Goal: Task Accomplishment & Management: Use online tool/utility

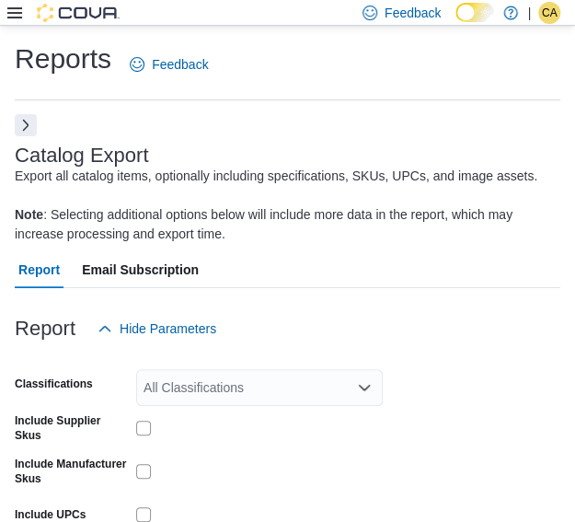
click at [26, 127] on button "Next" at bounding box center [26, 125] width 22 height 22
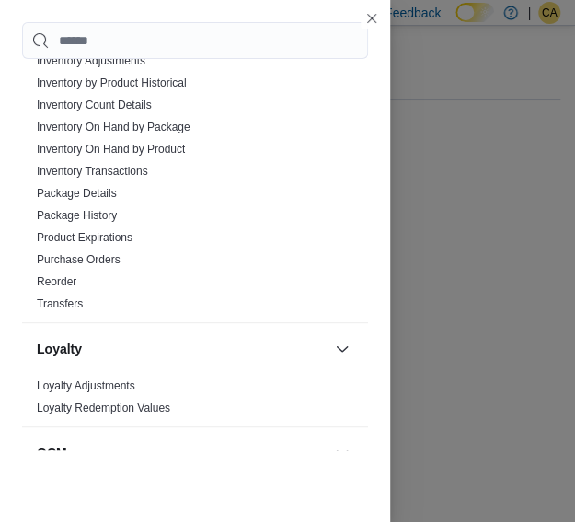
scroll to position [644, 0]
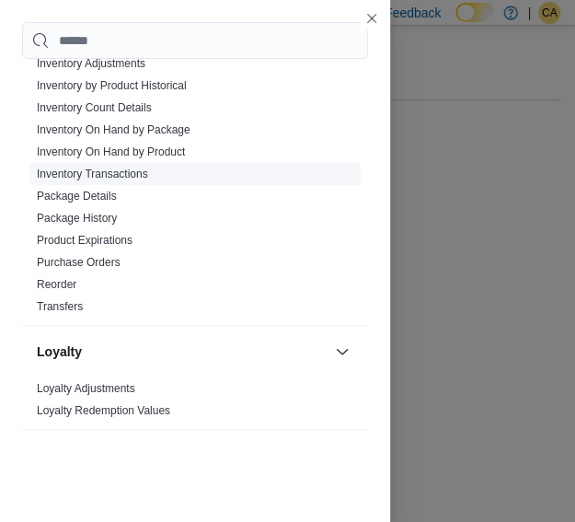
click at [123, 168] on link "Inventory Transactions" at bounding box center [92, 173] width 111 height 13
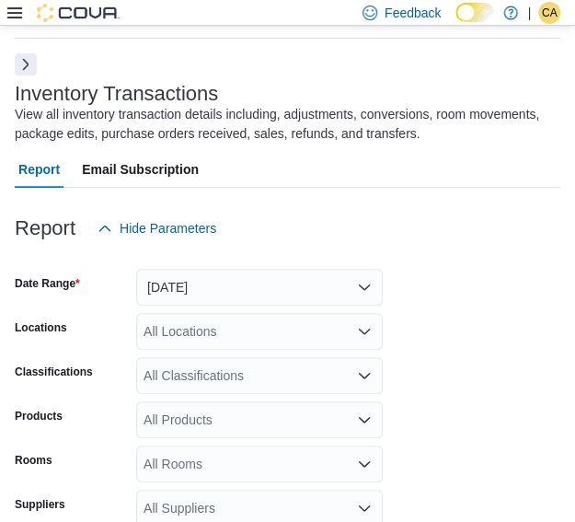
scroll to position [154, 0]
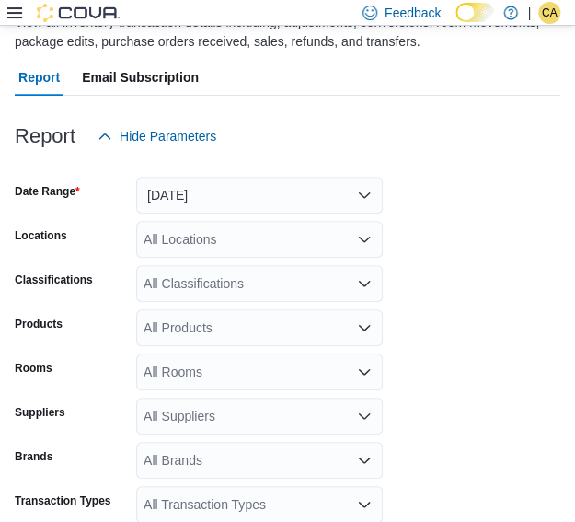
click at [213, 329] on div "All Products" at bounding box center [259, 327] width 247 height 37
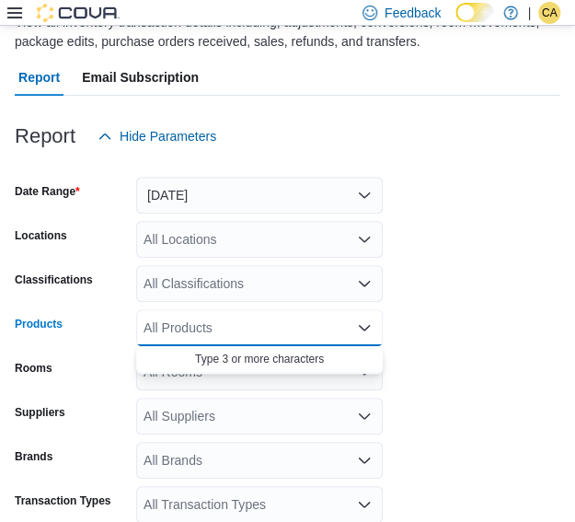
paste input "********"
type input "********"
click at [254, 352] on div "Celestial Mega ...ed - 80 x 0.35g" at bounding box center [259, 359] width 225 height 18
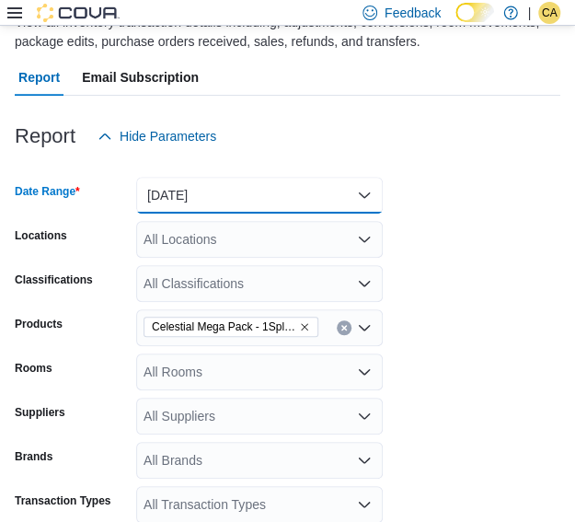
click at [261, 186] on button "Yesterday" at bounding box center [259, 195] width 247 height 37
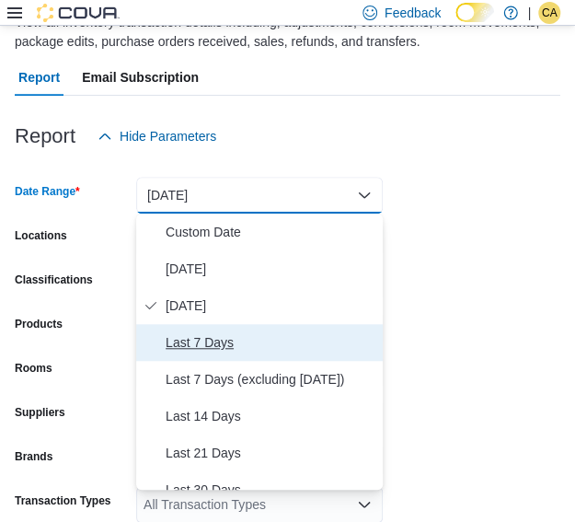
click at [233, 344] on span "Last 7 Days" at bounding box center [271, 342] width 210 height 22
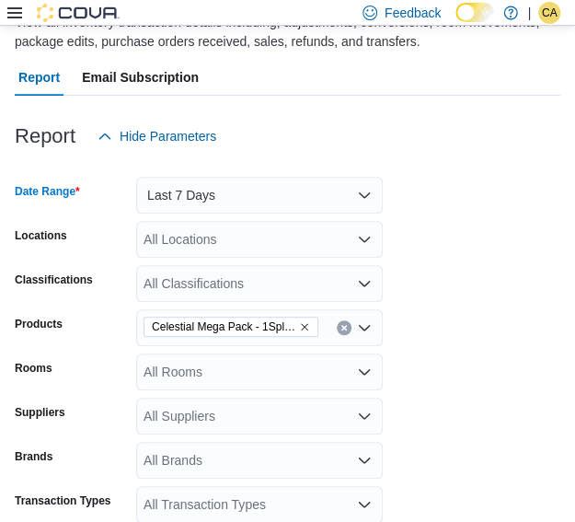
click at [245, 241] on div "All Locations" at bounding box center [259, 239] width 247 height 37
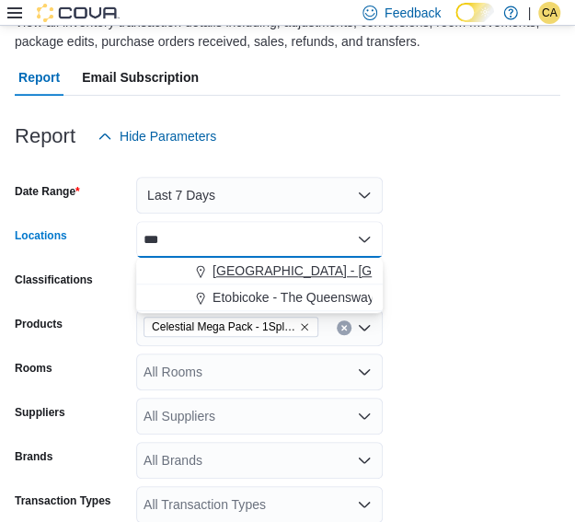
type input "***"
click at [259, 264] on span "Swan River - Main Street - Fire & Flower" at bounding box center [397, 270] width 368 height 18
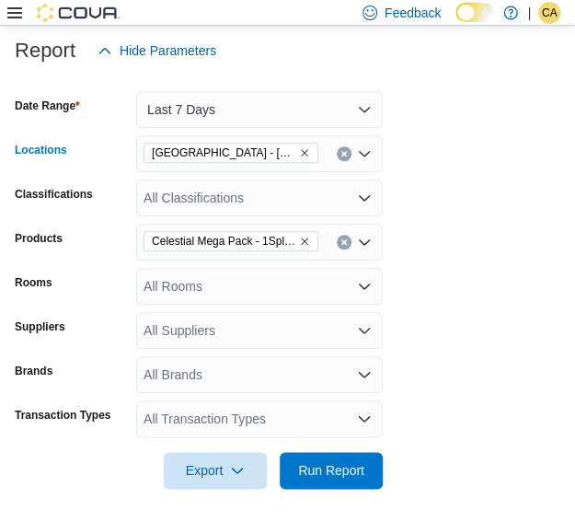
scroll to position [243, 0]
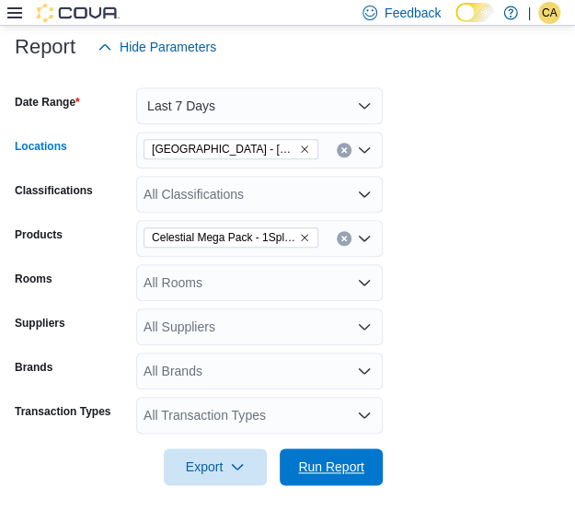
click at [307, 461] on span "Run Report" at bounding box center [331, 466] width 66 height 18
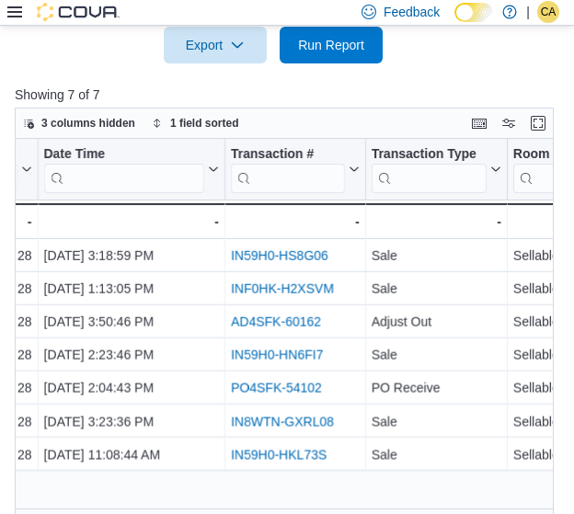
scroll to position [684, 0]
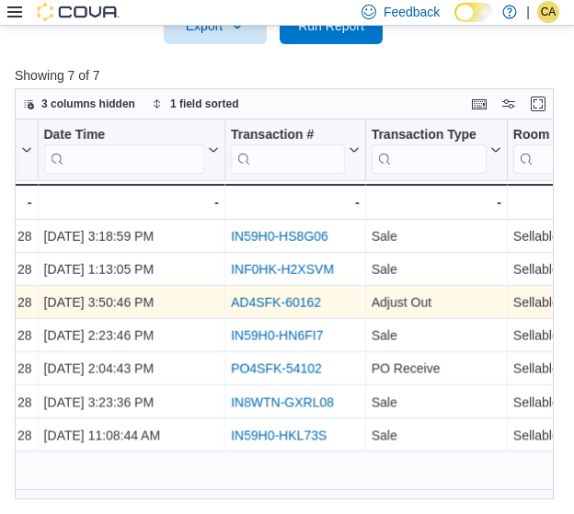
click at [282, 299] on link "AD4SFK-60162" at bounding box center [276, 302] width 90 height 15
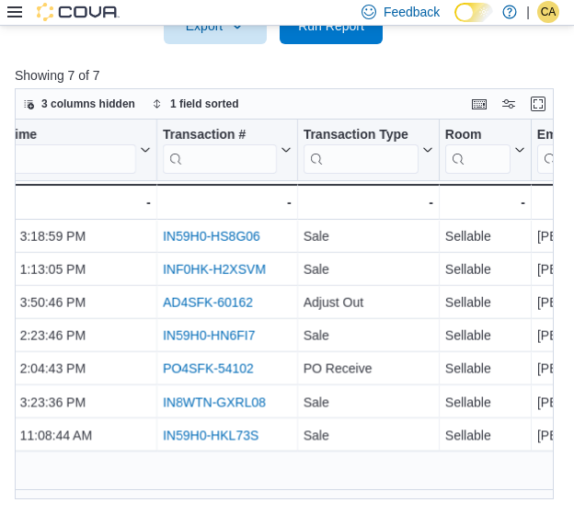
scroll to position [0, 1236]
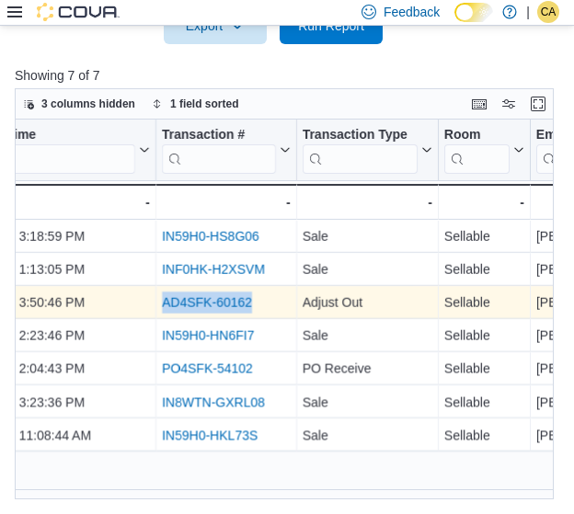
drag, startPoint x: 241, startPoint y: 299, endPoint x: 161, endPoint y: 297, distance: 80.1
click at [162, 297] on div "AD4SFK-60162" at bounding box center [226, 303] width 129 height 22
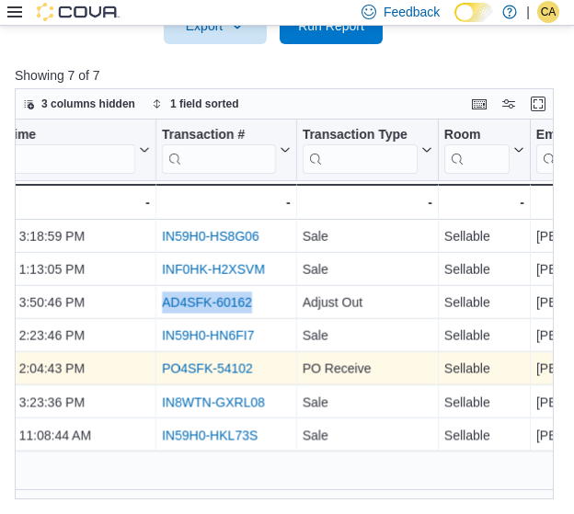
click at [235, 352] on div "PO4SFK-54102 - Transaction # URL, column 7, row 5" at bounding box center [226, 368] width 141 height 33
click at [231, 371] on link "PO4SFK-54102" at bounding box center [207, 369] width 91 height 15
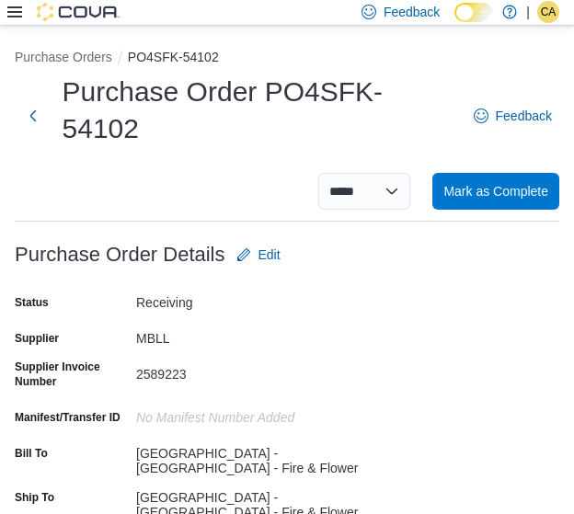
click at [167, 360] on div "2589223" at bounding box center [259, 371] width 247 height 22
copy div "2589223"
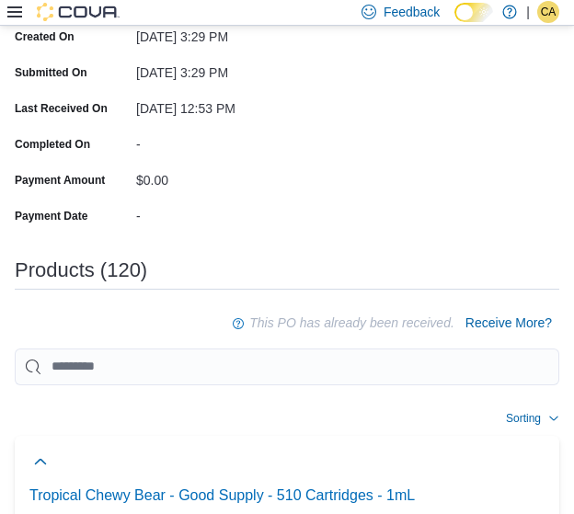
scroll to position [552, 0]
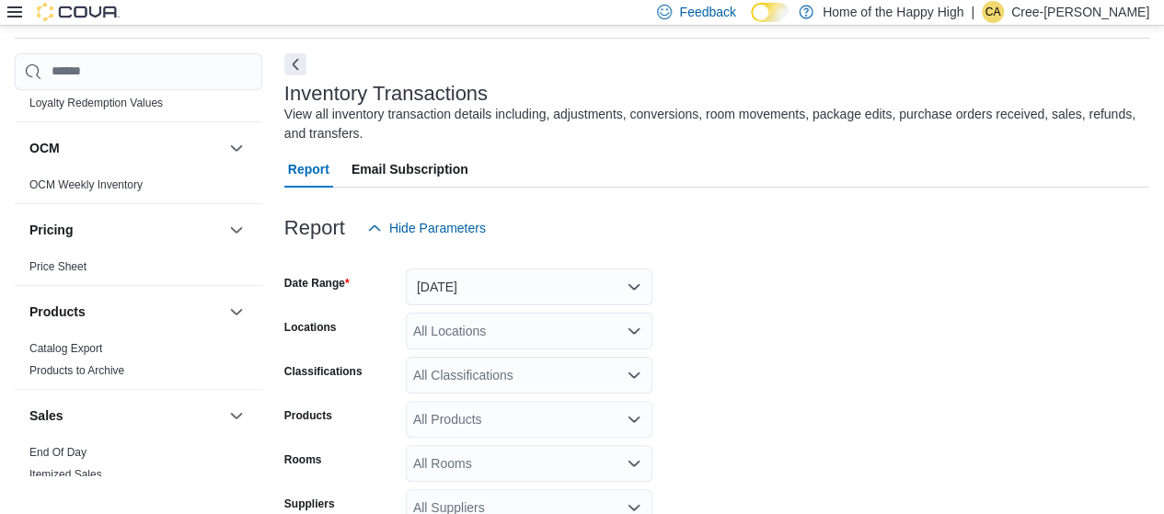
scroll to position [1012, 0]
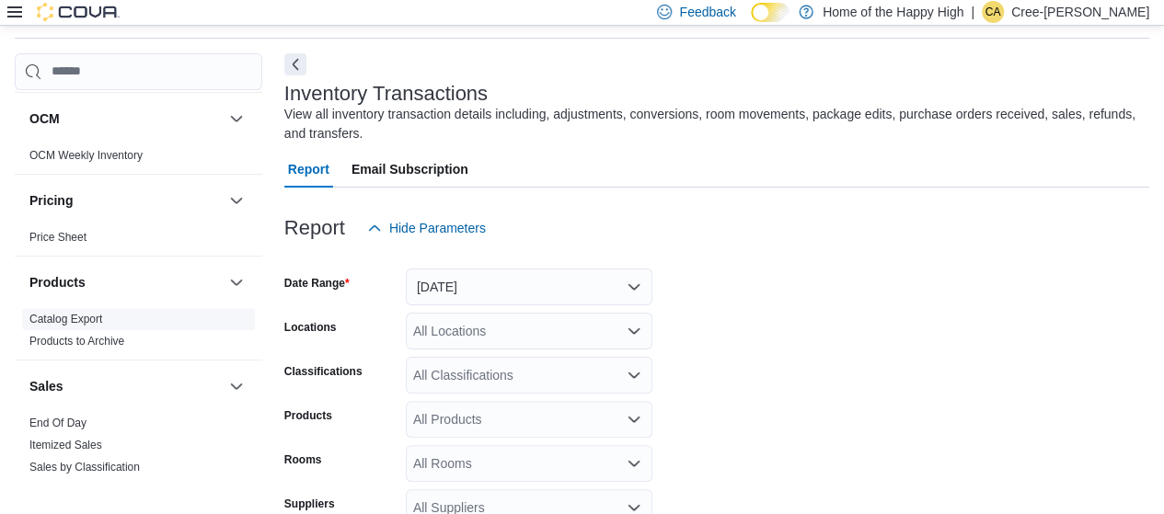
click at [72, 313] on link "Catalog Export" at bounding box center [65, 319] width 73 height 13
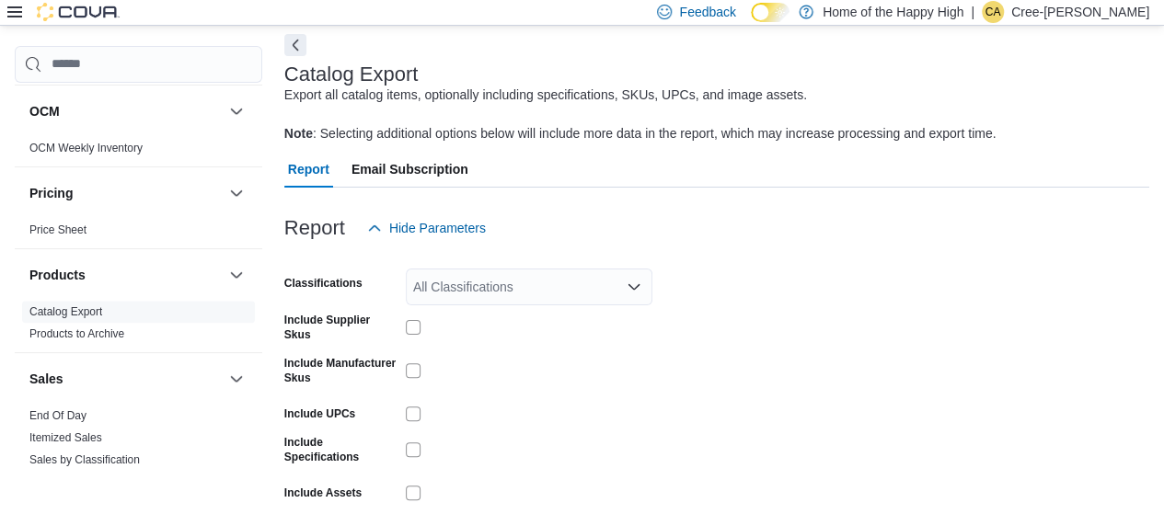
scroll to position [173, 0]
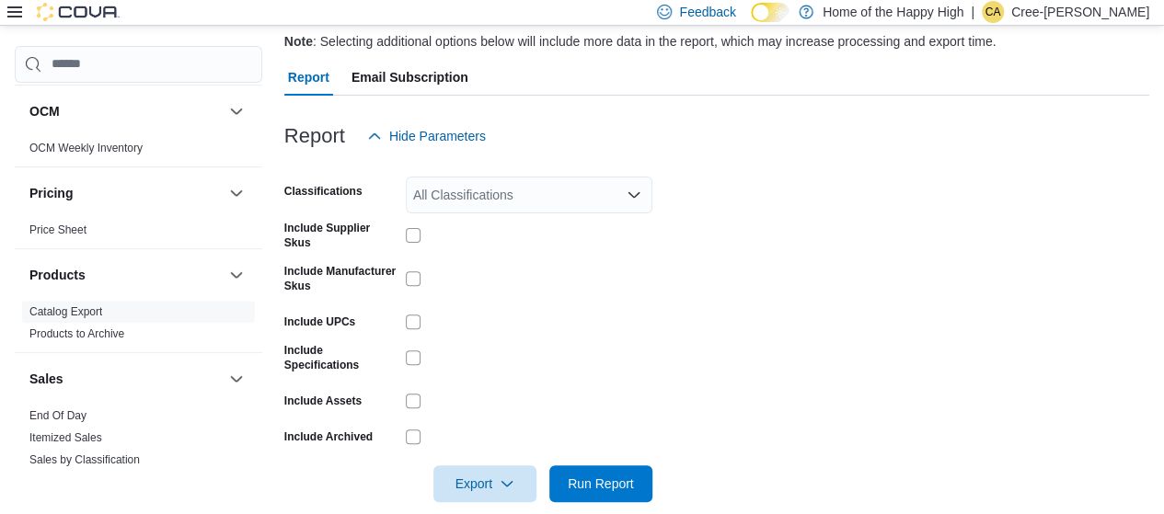
click at [501, 239] on div at bounding box center [529, 235] width 247 height 15
click at [435, 324] on div at bounding box center [529, 322] width 247 height 15
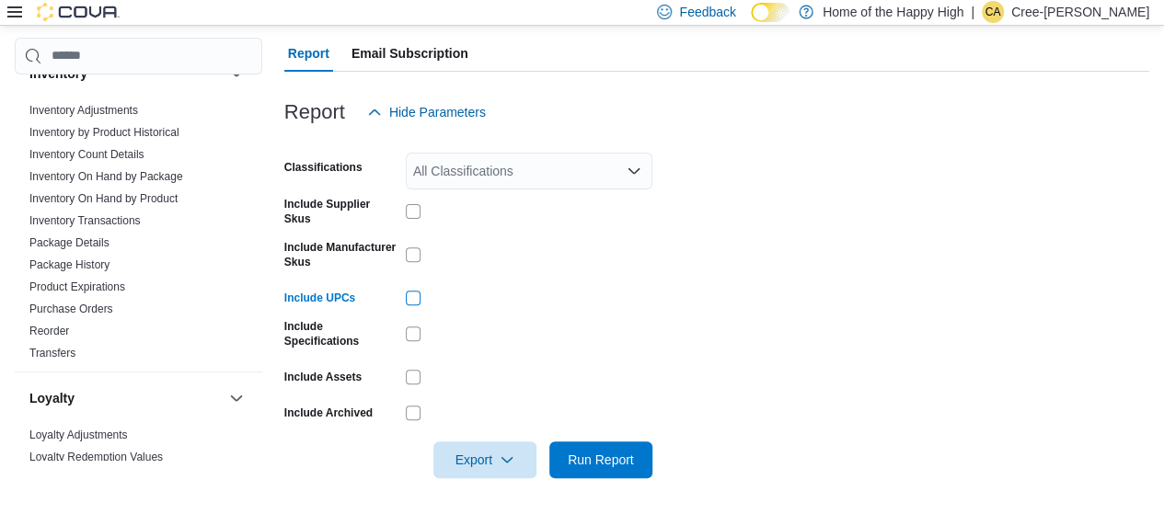
scroll to position [556, 0]
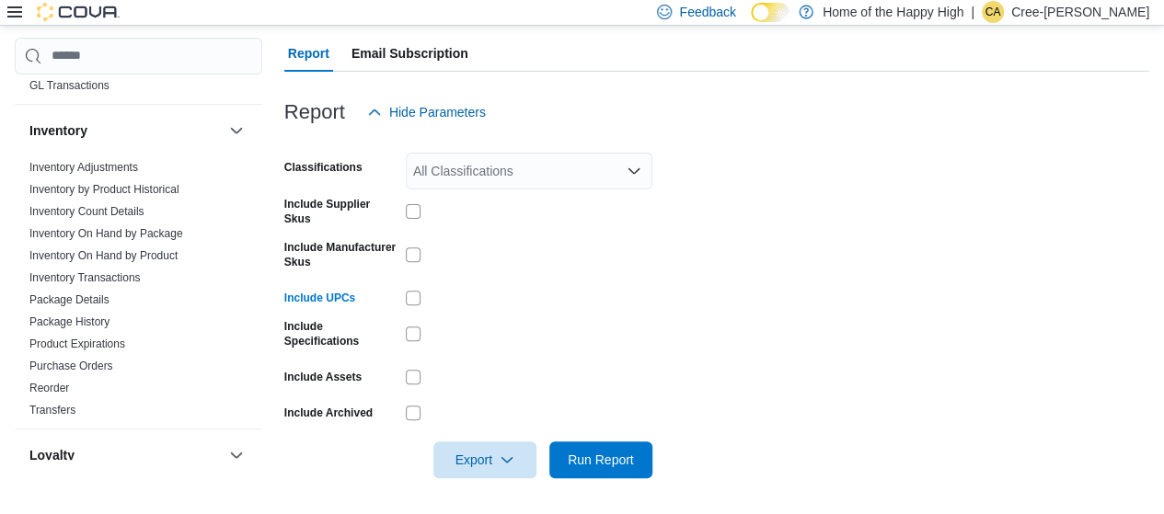
drag, startPoint x: 129, startPoint y: 230, endPoint x: 495, endPoint y: 264, distance: 367.8
click at [129, 229] on link "Inventory On Hand by Package" at bounding box center [106, 233] width 154 height 13
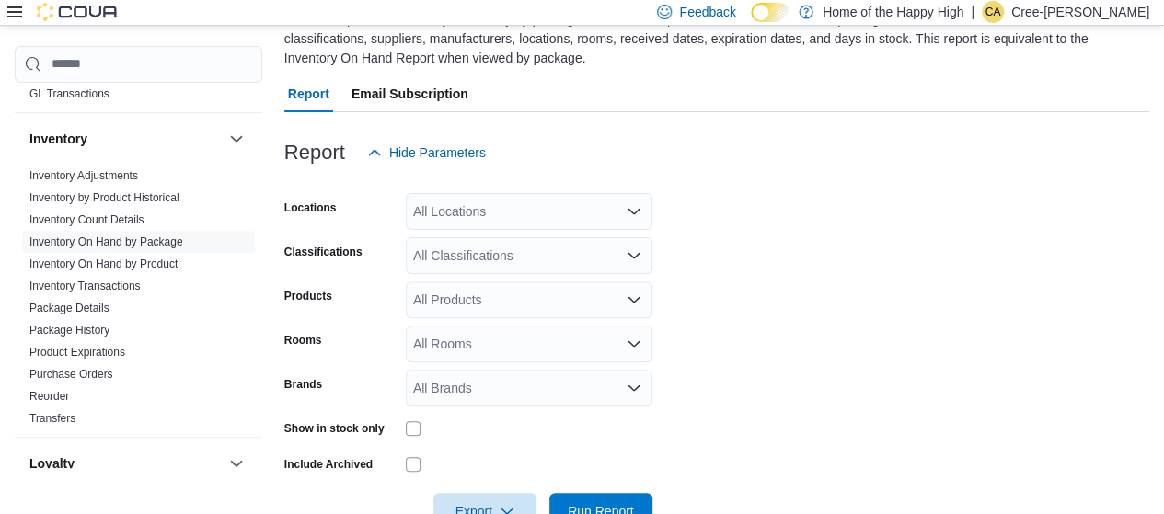
scroll to position [208, 0]
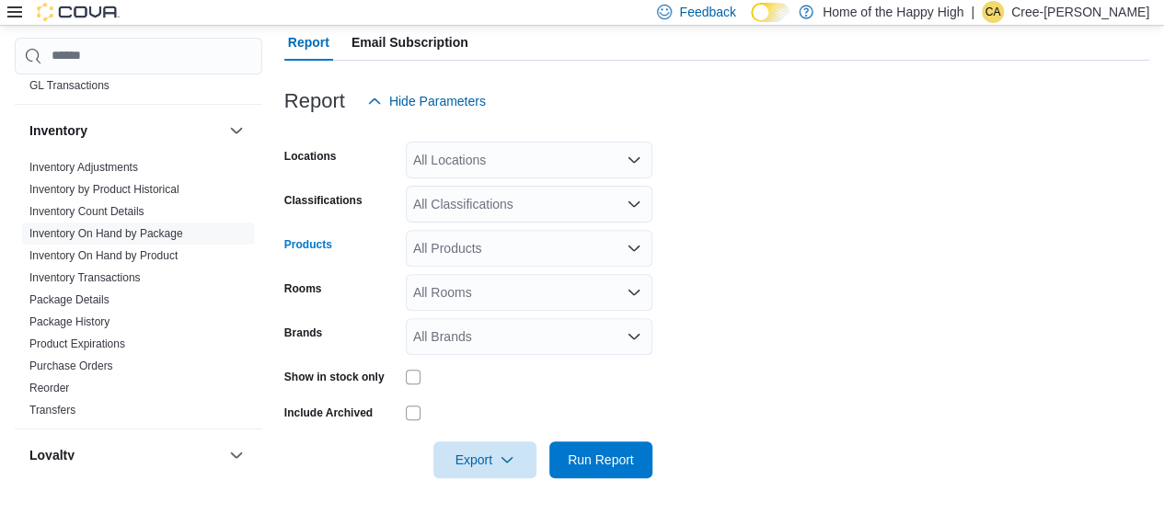
click at [481, 253] on div "All Products" at bounding box center [529, 248] width 247 height 37
click at [834, 275] on form "Locations All Locations Classifications All Classifications Products All Produc…" at bounding box center [716, 299] width 865 height 359
click at [1119, 22] on p "Cree-[PERSON_NAME]" at bounding box center [1080, 12] width 138 height 22
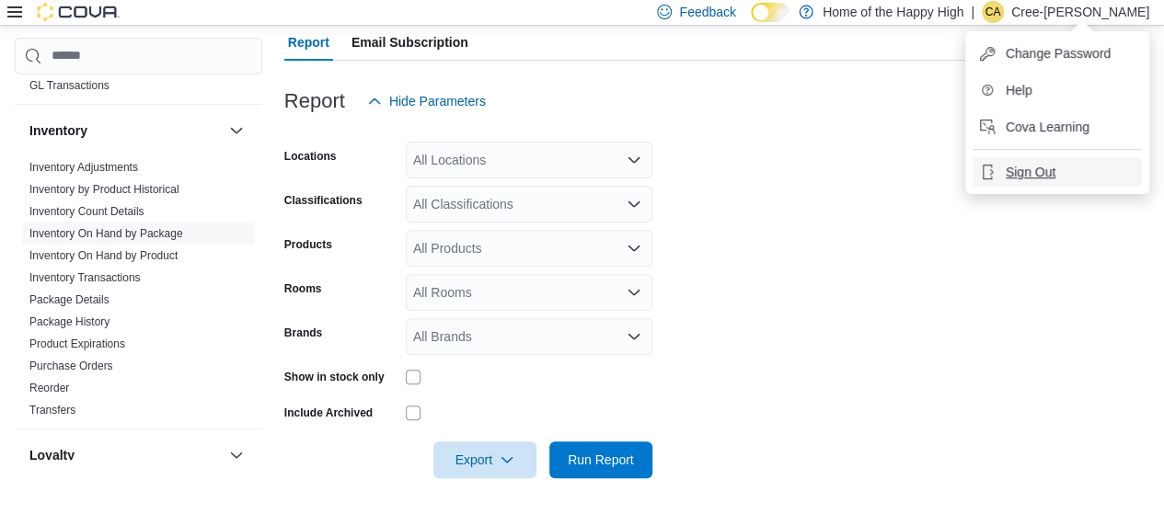
click at [1027, 174] on span "Sign Out" at bounding box center [1031, 172] width 50 height 18
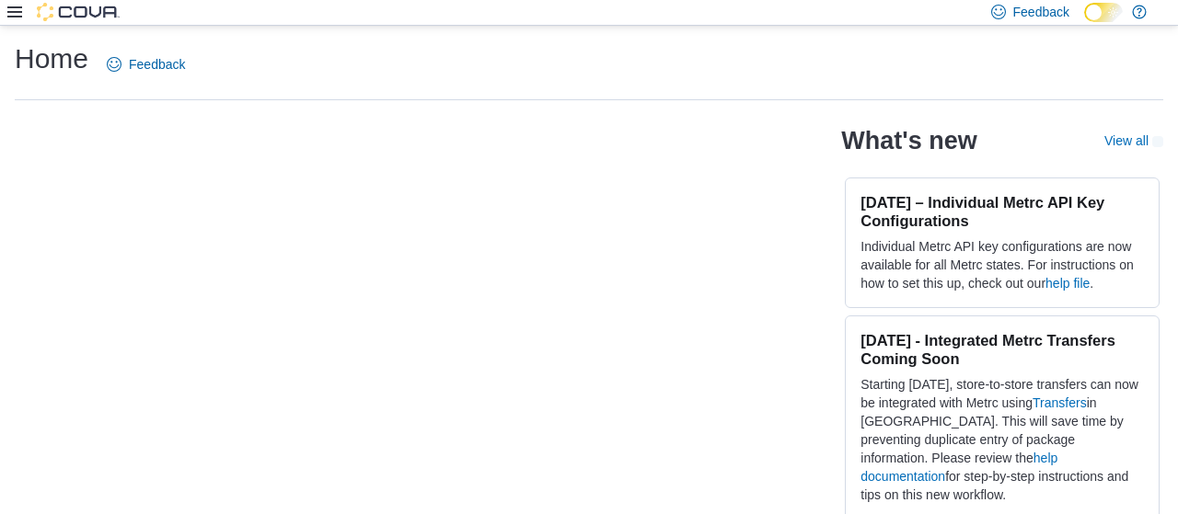
click at [18, 12] on icon at bounding box center [14, 11] width 15 height 11
